Goal: Information Seeking & Learning: Learn about a topic

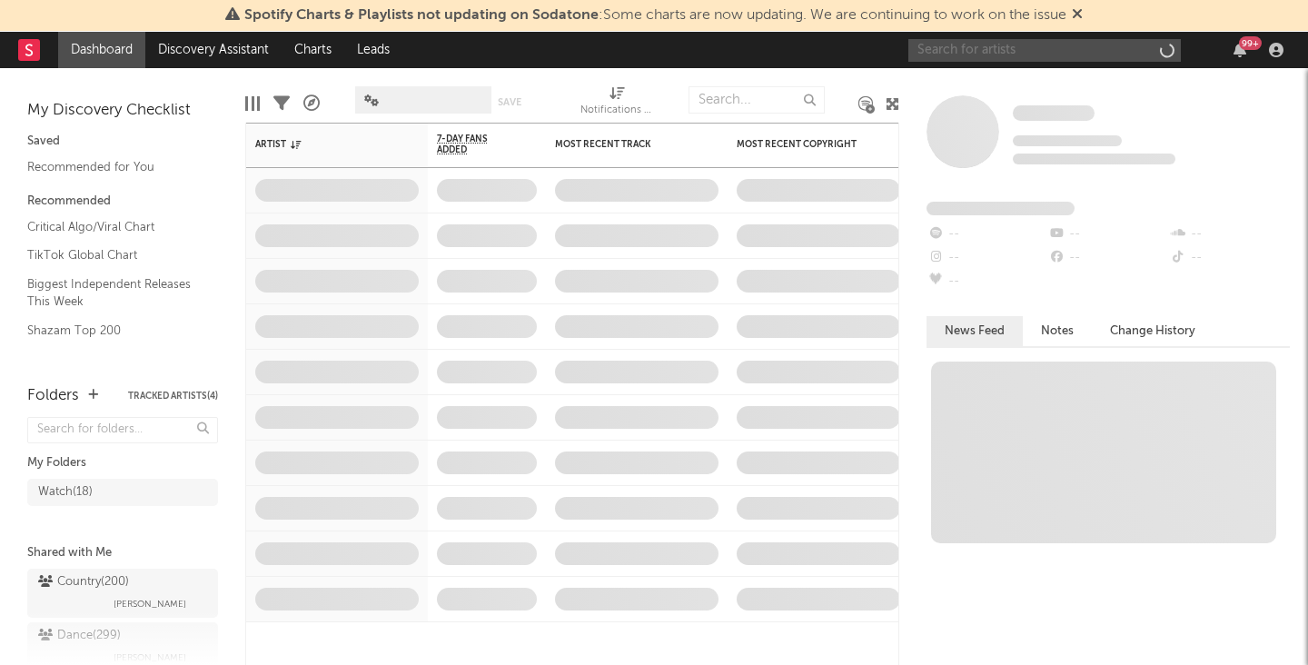
click at [1071, 45] on input "text" at bounding box center [1045, 50] width 273 height 23
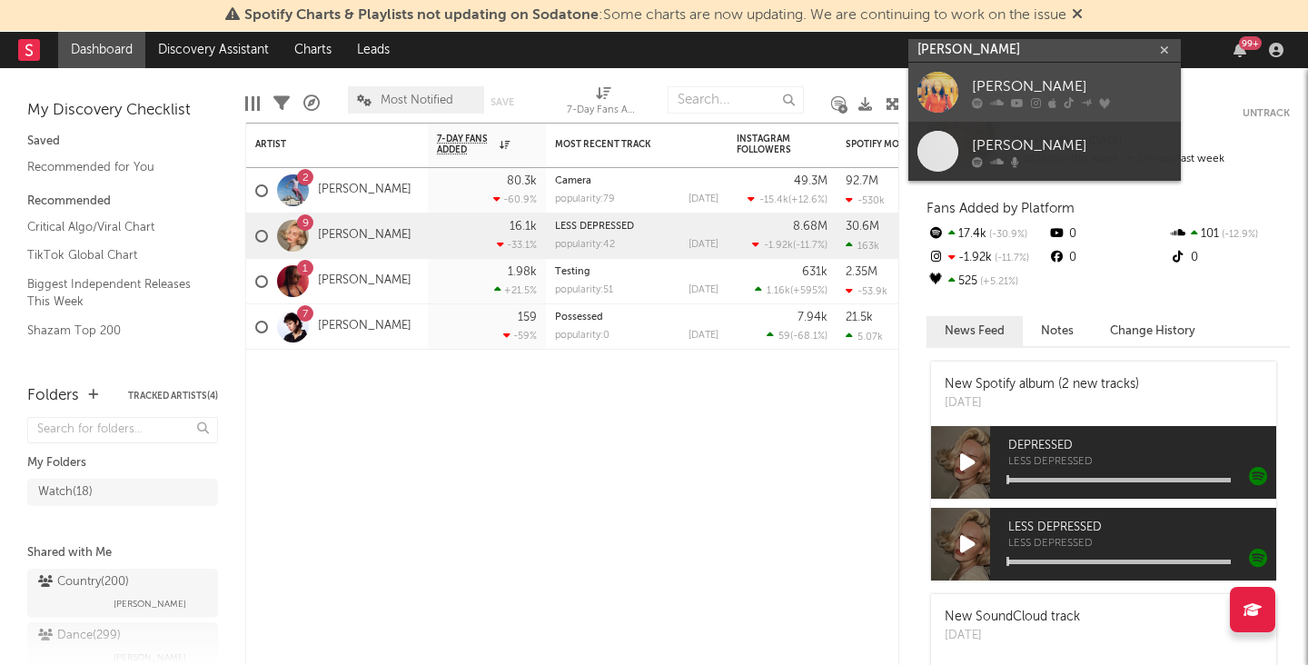
type input "[PERSON_NAME]"
click at [1022, 82] on div "[PERSON_NAME]" at bounding box center [1072, 86] width 200 height 22
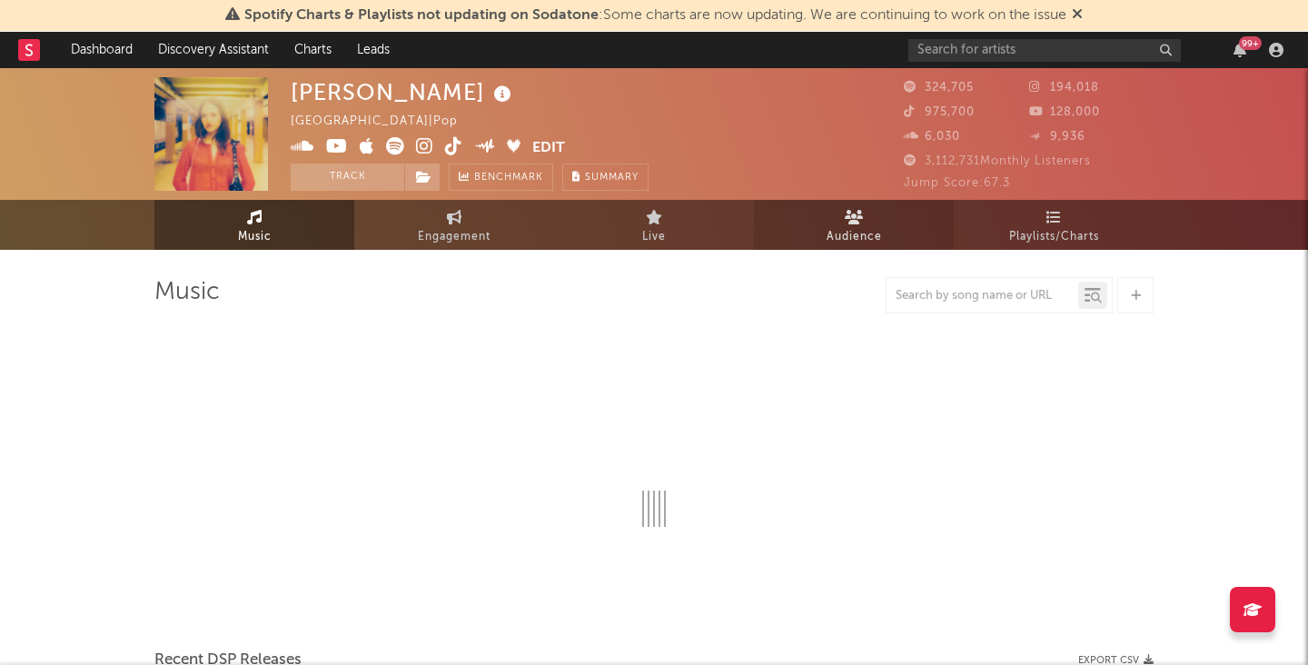
click at [857, 244] on span "Audience" at bounding box center [854, 237] width 55 height 22
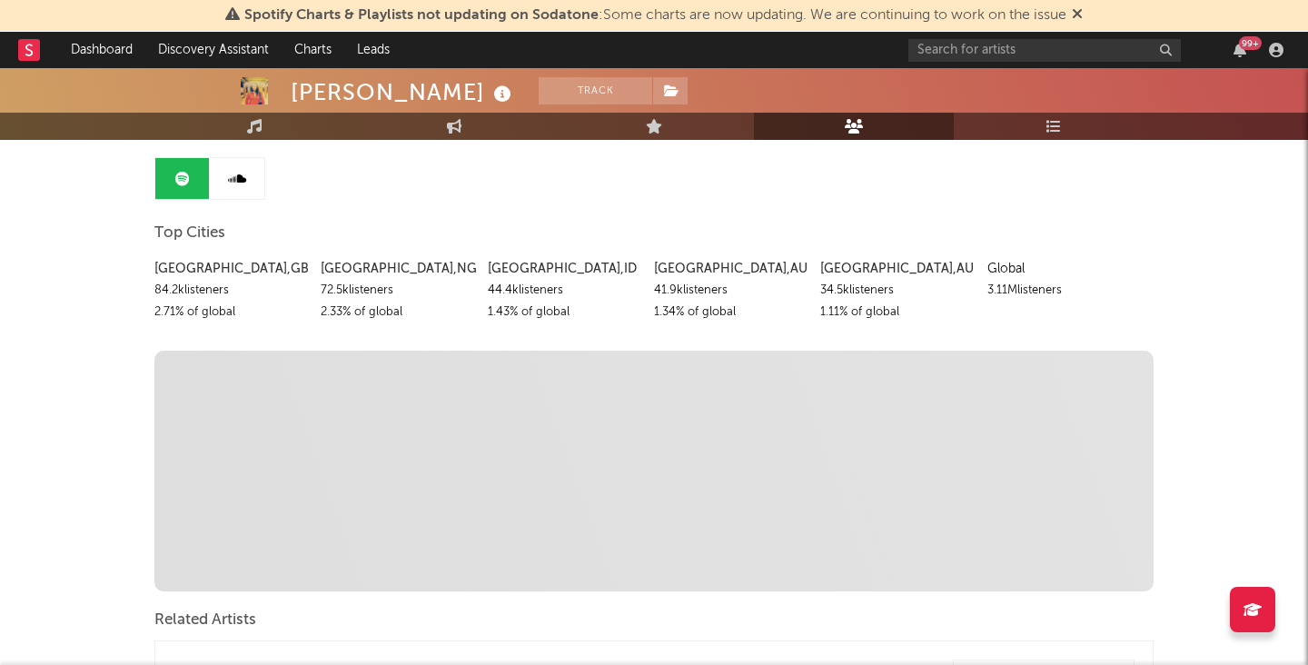
scroll to position [167, 0]
click at [211, 273] on div "[GEOGRAPHIC_DATA] , [GEOGRAPHIC_DATA]" at bounding box center [230, 271] width 153 height 22
click at [183, 227] on span "Top Cities" at bounding box center [189, 235] width 71 height 22
click at [234, 196] on link at bounding box center [237, 180] width 55 height 41
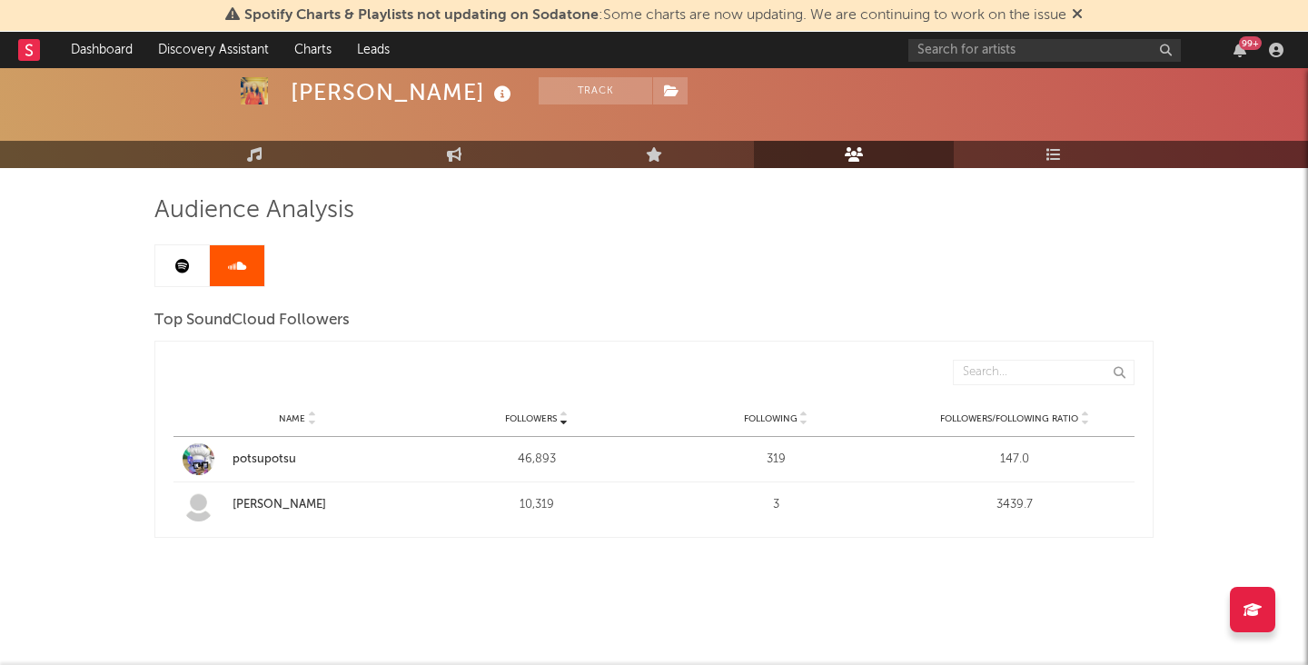
scroll to position [82, 0]
click at [174, 275] on link at bounding box center [182, 265] width 55 height 41
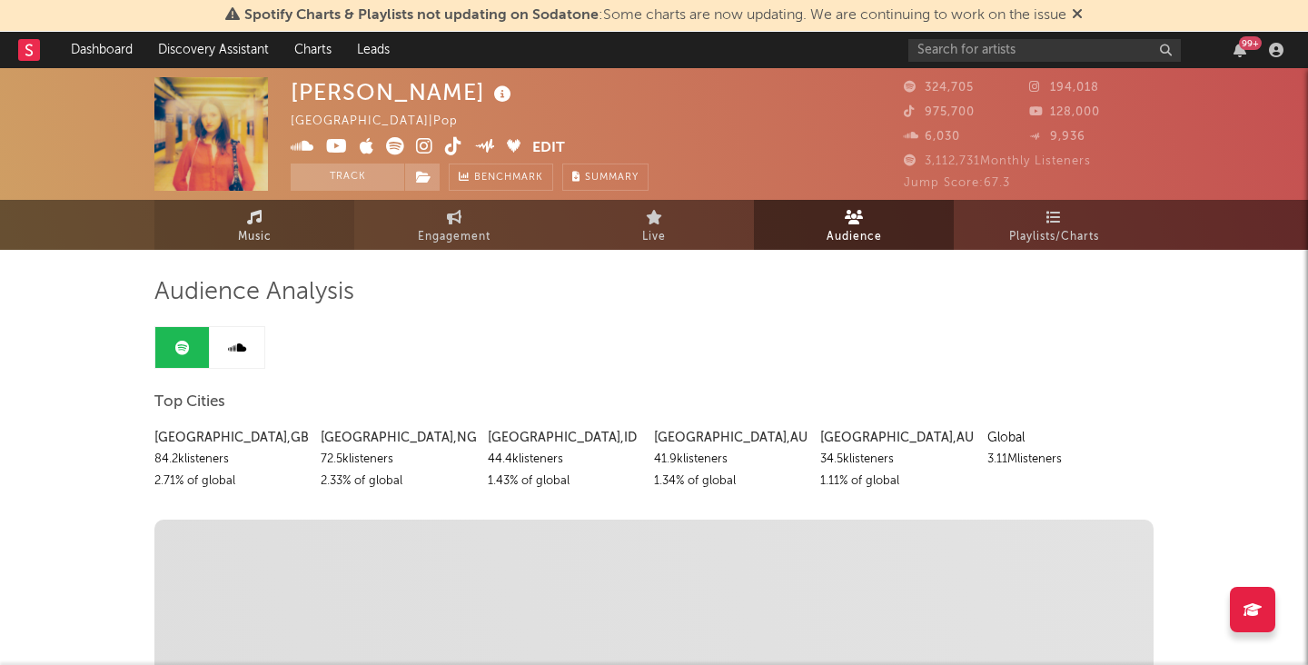
click at [304, 226] on link "Music" at bounding box center [254, 225] width 200 height 50
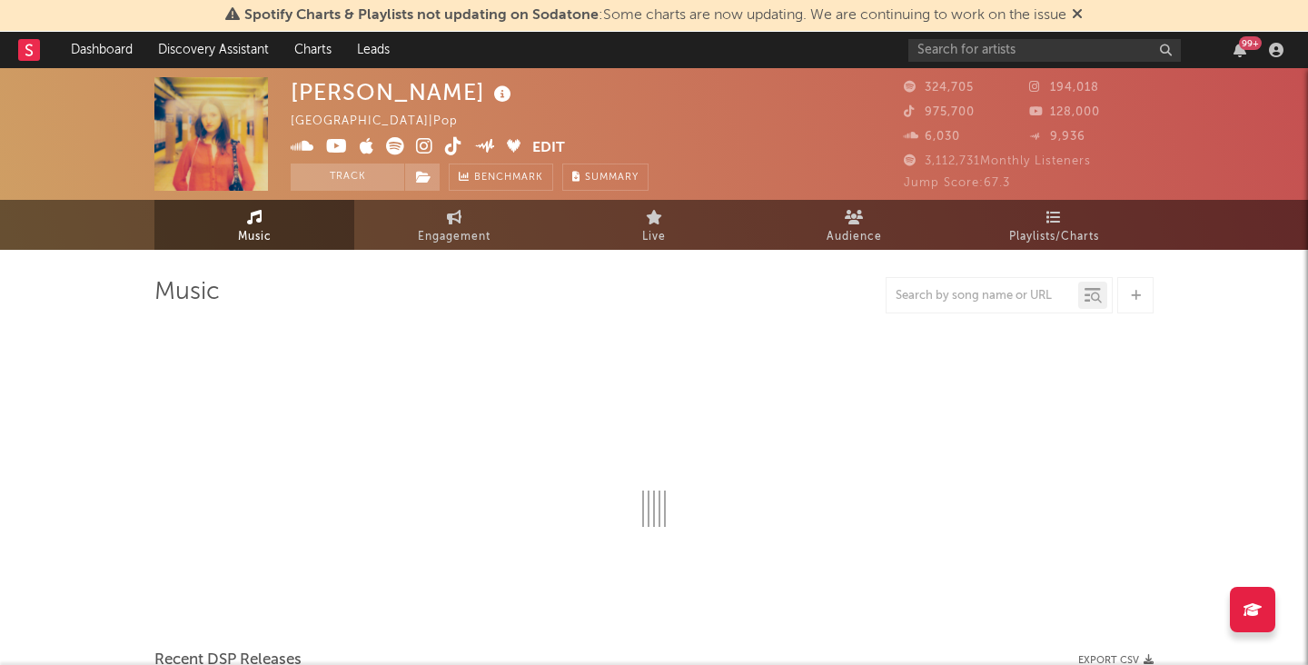
select select "6m"
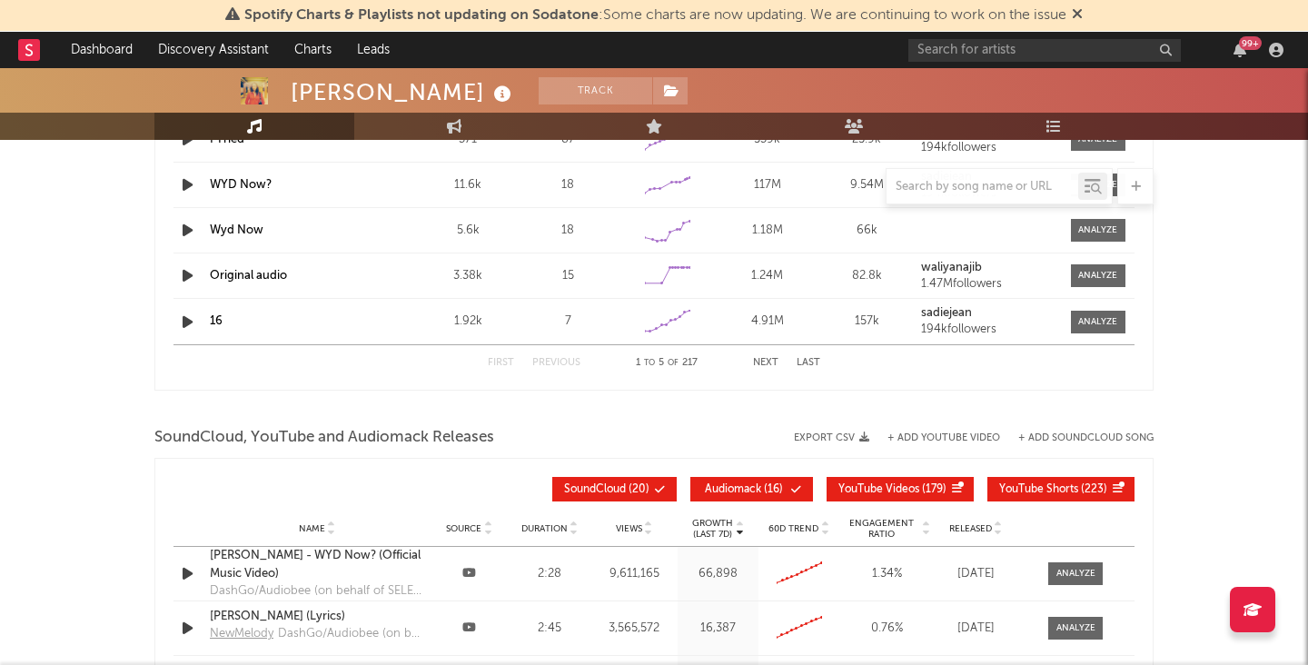
scroll to position [2148, 0]
